Goal: Answer question/provide support: Share knowledge or assist other users

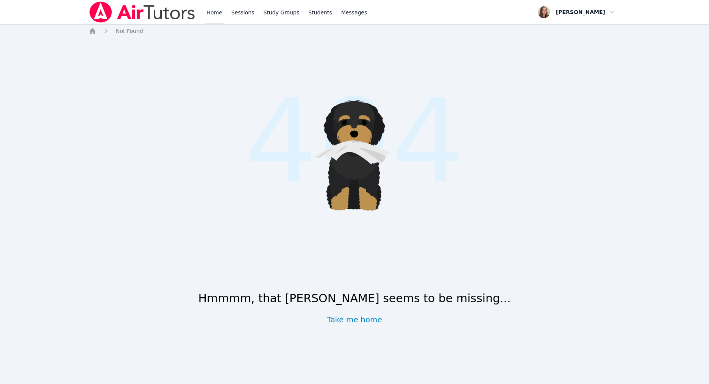
click at [223, 14] on link "Home" at bounding box center [214, 12] width 19 height 24
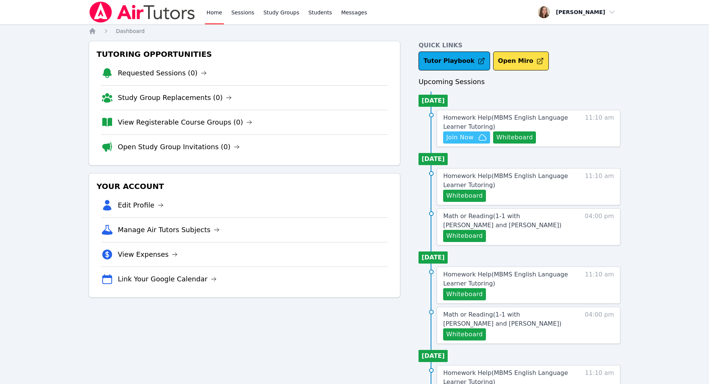
click at [487, 142] on span "Join Now" at bounding box center [466, 137] width 41 height 9
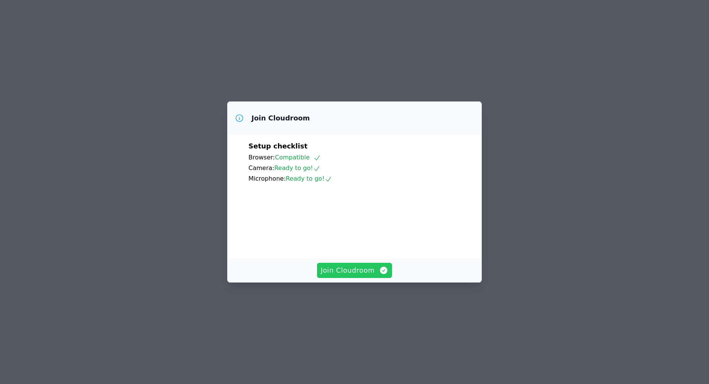
click at [350, 276] on span "Join Cloudroom" at bounding box center [355, 270] width 68 height 11
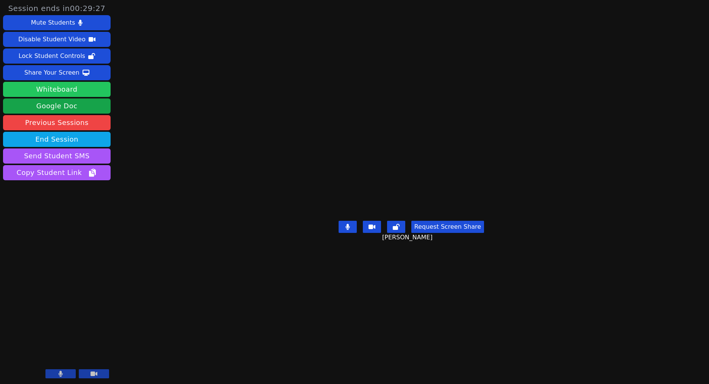
click at [53, 97] on button "Whiteboard" at bounding box center [56, 89] width 107 height 15
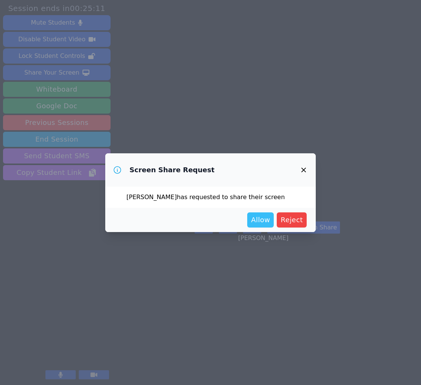
click at [251, 225] on span "Allow" at bounding box center [260, 220] width 19 height 11
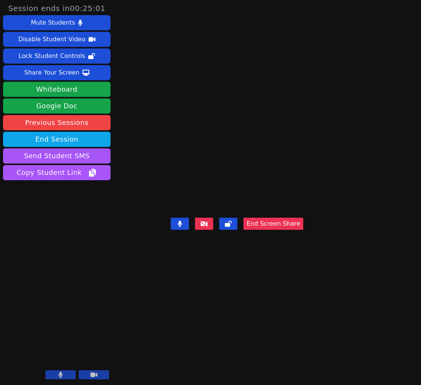
click at [226, 215] on video at bounding box center [237, 177] width 114 height 75
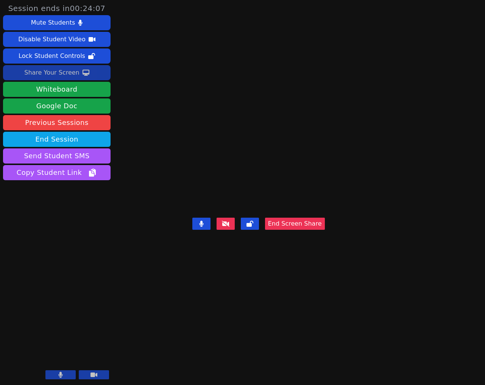
click at [86, 80] on button "Share Your Screen" at bounding box center [56, 72] width 107 height 15
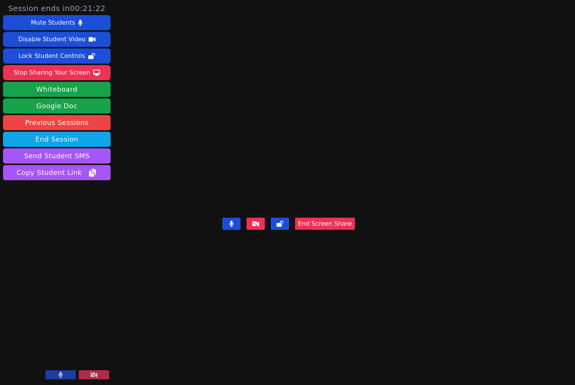
click at [345, 182] on video at bounding box center [289, 177] width 114 height 75
drag, startPoint x: 311, startPoint y: 169, endPoint x: 316, endPoint y: 171, distance: 5.6
click at [316, 171] on video at bounding box center [289, 177] width 114 height 75
click at [345, 215] on video at bounding box center [289, 177] width 114 height 75
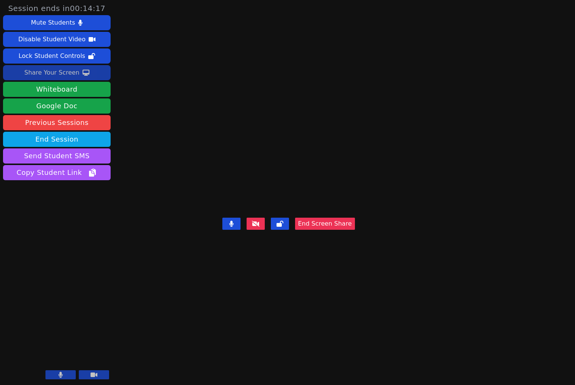
click at [58, 79] on div "Share Your Screen" at bounding box center [51, 73] width 55 height 12
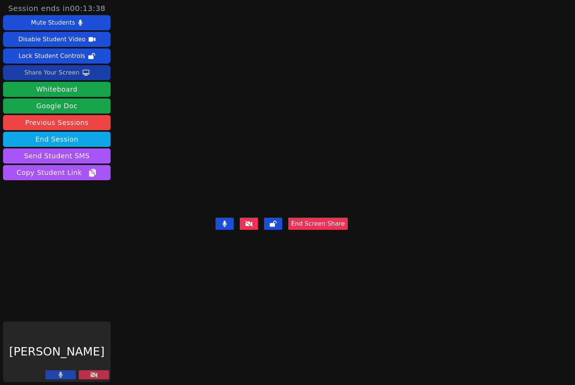
click at [215, 344] on div "Kirill Strizhov End Screen Share" at bounding box center [281, 192] width 132 height 385
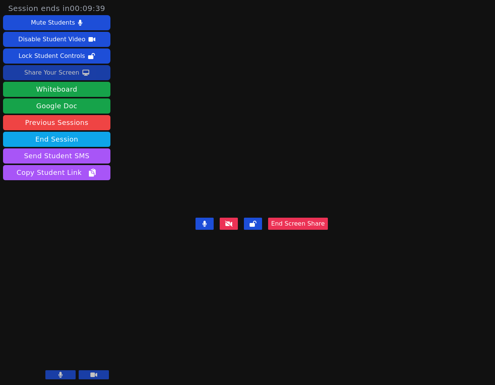
click at [319, 155] on video at bounding box center [262, 177] width 114 height 75
click at [319, 176] on video at bounding box center [262, 177] width 114 height 75
click at [260, 215] on video at bounding box center [262, 177] width 114 height 75
click at [328, 230] on button "End Screen Share" at bounding box center [298, 224] width 60 height 12
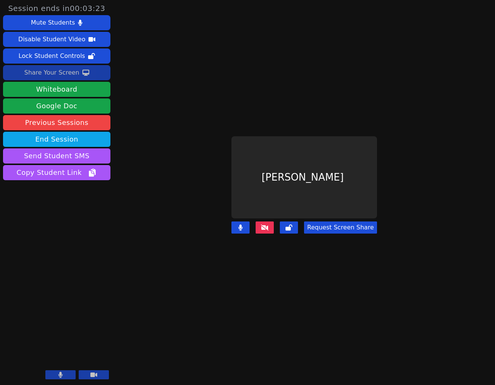
click at [263, 225] on button at bounding box center [265, 227] width 18 height 12
click at [260, 234] on div "Kirill Strizhov Request Screen Share" at bounding box center [304, 192] width 145 height 112
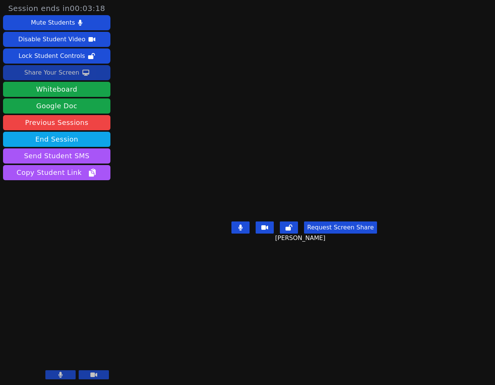
click at [361, 141] on video at bounding box center [305, 177] width 114 height 82
click at [361, 136] on video at bounding box center [305, 177] width 114 height 82
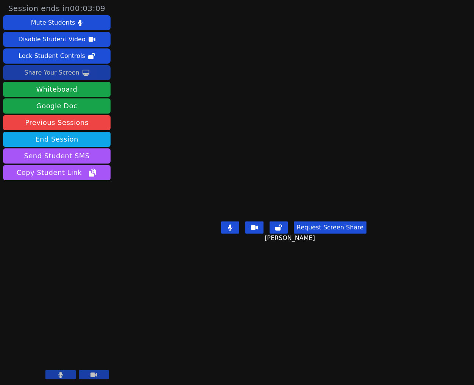
click at [341, 185] on video at bounding box center [294, 177] width 114 height 82
click at [350, 187] on video at bounding box center [294, 177] width 114 height 82
click at [185, 59] on main "Kirill Strizhov Request Screen Share Kirill Strizhov" at bounding box center [293, 192] width 217 height 385
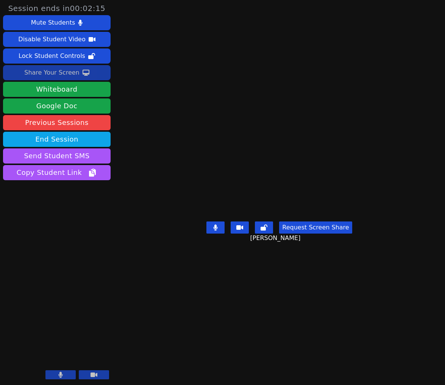
click at [336, 136] on video at bounding box center [279, 177] width 114 height 82
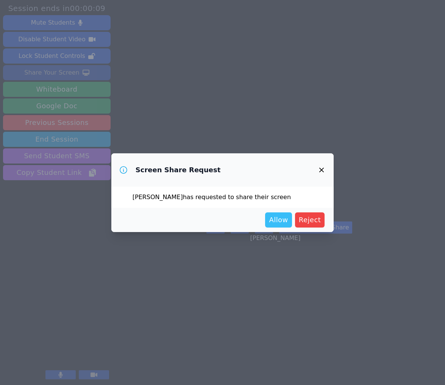
click at [269, 225] on span "Allow" at bounding box center [278, 220] width 19 height 11
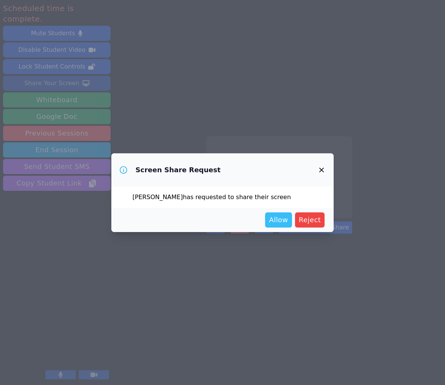
click at [265, 225] on button "Allow" at bounding box center [278, 219] width 26 height 15
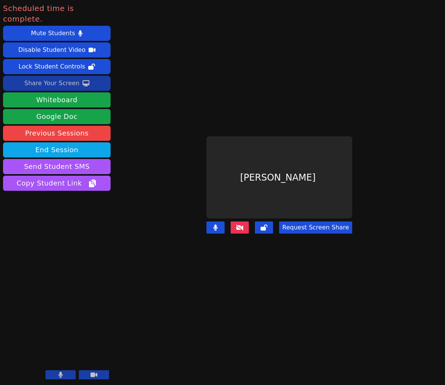
click at [216, 106] on main "Kirill Strizhov Request Screen Share" at bounding box center [279, 192] width 207 height 385
click at [337, 136] on div "Kirill Strizhov" at bounding box center [278, 177] width 145 height 82
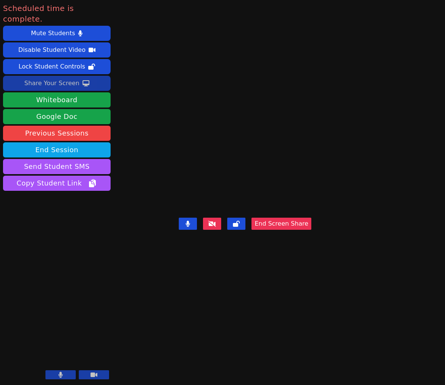
click at [268, 212] on video at bounding box center [245, 177] width 114 height 75
click at [286, 325] on div "Kirill Strizhov End Screen Share" at bounding box center [245, 192] width 132 height 385
click at [287, 212] on video at bounding box center [245, 177] width 114 height 75
click at [311, 230] on button "End Screen Share" at bounding box center [281, 224] width 60 height 12
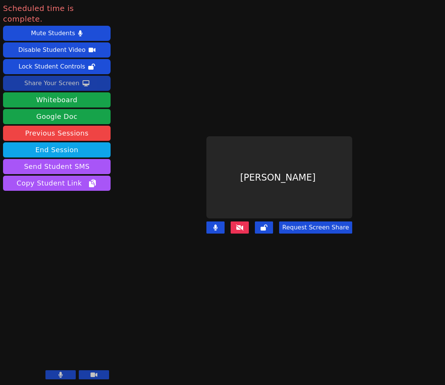
click at [236, 231] on icon at bounding box center [240, 227] width 8 height 6
click at [321, 173] on div "Kirill Strizhov" at bounding box center [278, 177] width 145 height 82
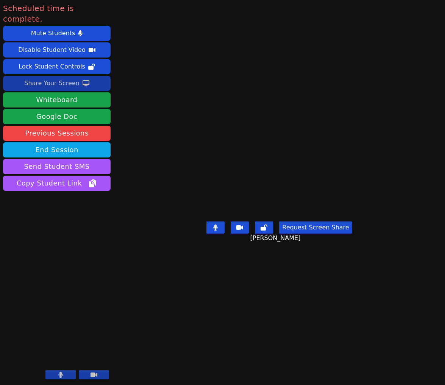
click at [336, 179] on video at bounding box center [279, 177] width 114 height 82
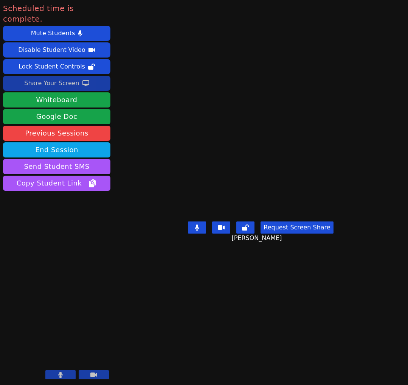
click at [236, 218] on video at bounding box center [261, 177] width 114 height 82
click at [67, 157] on button "End Session" at bounding box center [56, 149] width 107 height 15
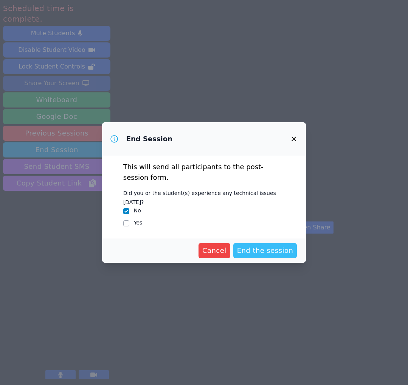
click at [248, 256] on span "End the session" at bounding box center [265, 250] width 56 height 11
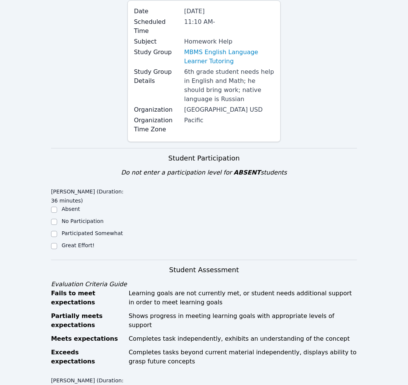
scroll to position [191, 0]
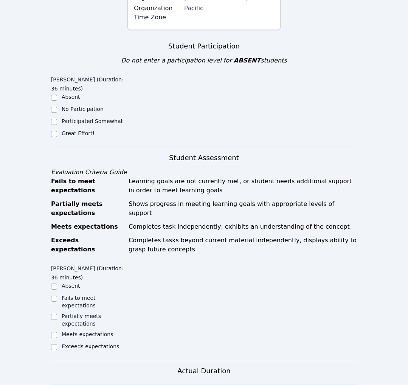
click at [84, 136] on label "Great Effort!" at bounding box center [78, 133] width 33 height 6
click at [57, 137] on input "Great Effort!" at bounding box center [54, 134] width 6 height 6
checkbox input "true"
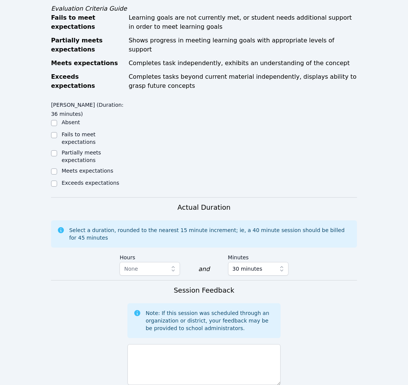
scroll to position [457, 0]
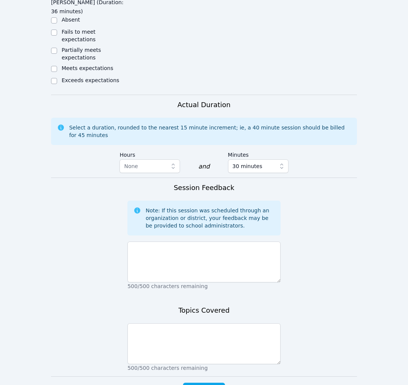
click at [95, 71] on label "Meets expectations" at bounding box center [88, 68] width 52 height 6
click at [57, 72] on input "Meets expectations" at bounding box center [54, 69] width 6 height 6
checkbox input "true"
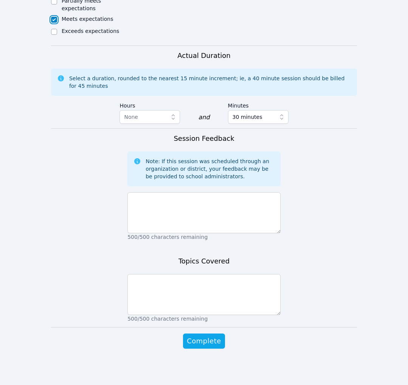
scroll to position [681, 0]
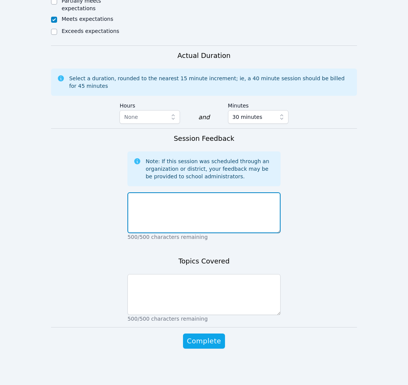
click at [212, 233] on textarea at bounding box center [204, 212] width 153 height 41
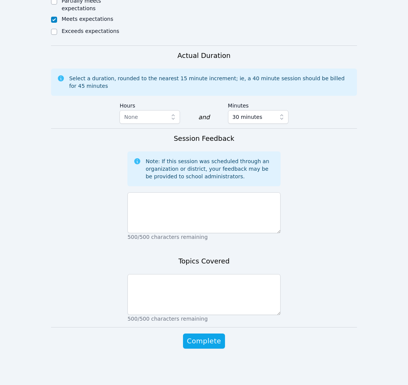
click at [265, 245] on div "Session Feedback Note: If this session was scheduled through an organization or…" at bounding box center [204, 189] width 153 height 112
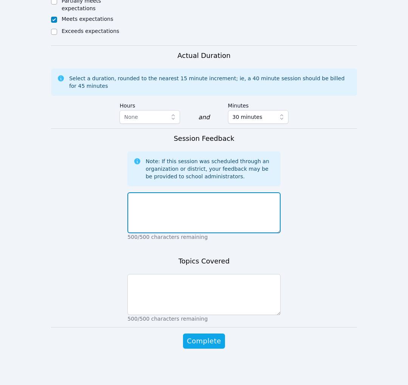
click at [235, 233] on textarea at bounding box center [204, 212] width 153 height 41
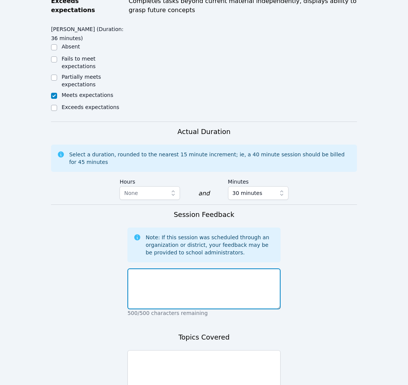
scroll to position [428, 0]
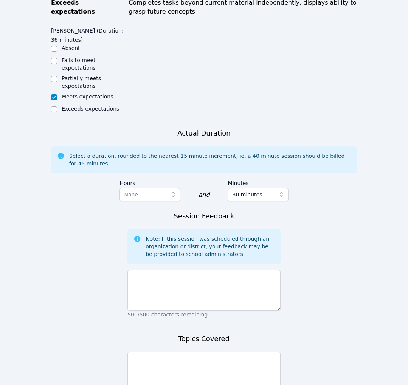
click at [269, 123] on div "Kirill Strizhov (Duration: 36 minutes) Absent Fails to meet expectations Partia…" at bounding box center [204, 73] width 306 height 99
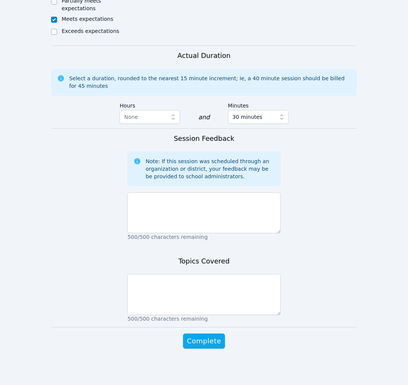
scroll to position [603, 0]
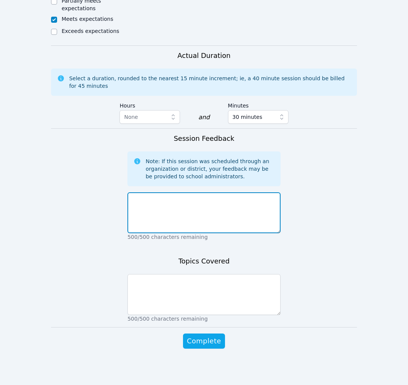
click at [219, 233] on textarea at bounding box center [204, 212] width 153 height 41
type textarea "w"
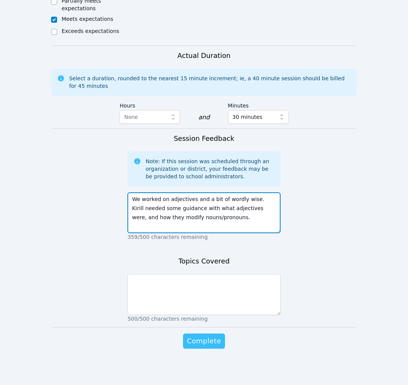
scroll to position [719, 0]
type textarea "We worked on adjectives and a bit of wordly wise. Kirill needed some guidance w…"
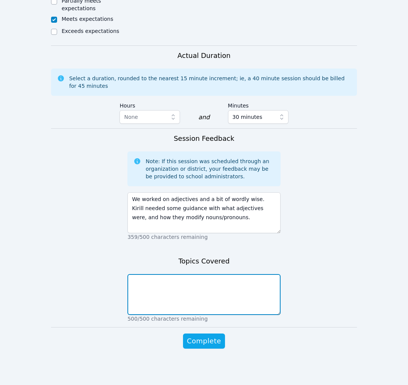
click at [192, 315] on textarea at bounding box center [204, 294] width 153 height 41
type textarea "adjectives, vocab"
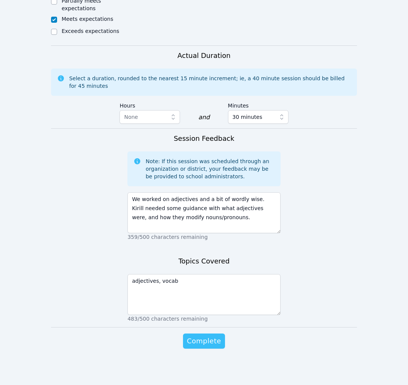
click at [214, 346] on span "Complete" at bounding box center [204, 341] width 34 height 11
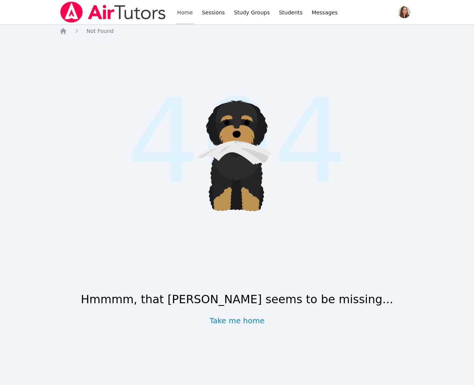
click at [194, 19] on link "Home" at bounding box center [185, 12] width 19 height 24
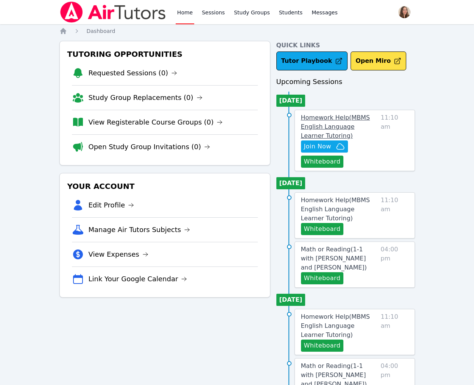
click at [331, 139] on span "Homework Help ( MBMS English Language Learner Tutoring )" at bounding box center [335, 126] width 69 height 25
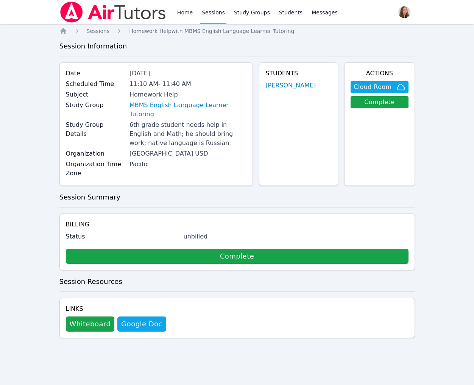
scroll to position [11, 0]
click at [151, 119] on link "MBMS English Language Learner Tutoring" at bounding box center [187, 110] width 117 height 18
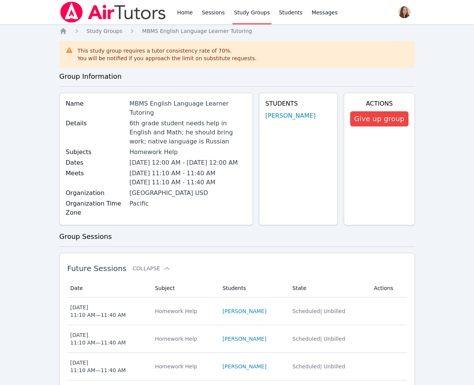
click at [142, 146] on div "6th grade student needs help in English and Math; he should bring work; native …" at bounding box center [187, 132] width 117 height 27
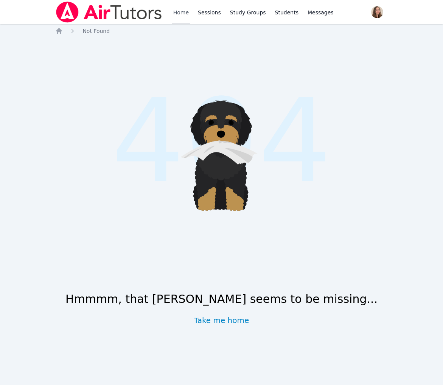
click at [190, 19] on link "Home" at bounding box center [181, 12] width 19 height 24
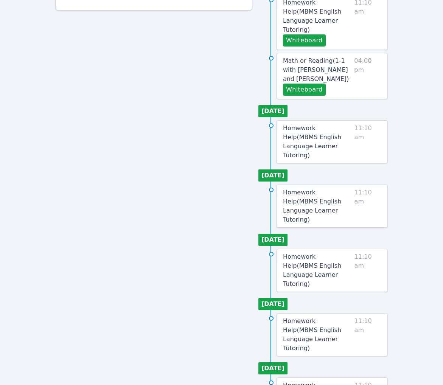
scroll to position [322, 0]
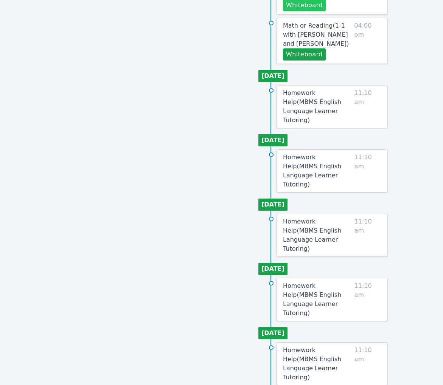
click at [307, 11] on button "Whiteboard" at bounding box center [304, 5] width 43 height 12
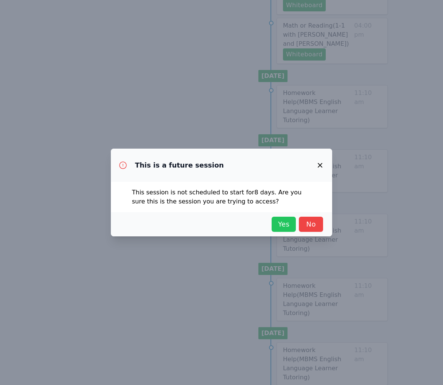
click at [276, 230] on span "Yes" at bounding box center [284, 224] width 17 height 11
